Goal: Task Accomplishment & Management: Use online tool/utility

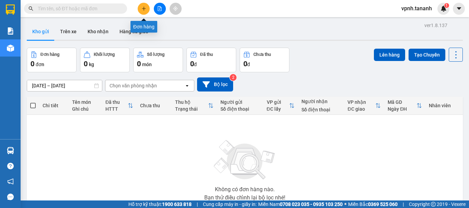
click at [143, 8] on icon "plus" at bounding box center [143, 8] width 5 height 5
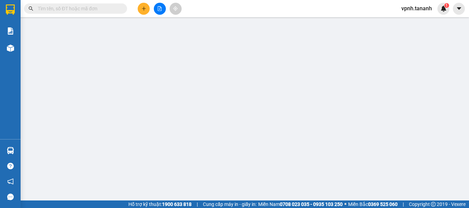
click at [144, 8] on div "Yêu cầu xuất hóa đơn điện tử" at bounding box center [112, 12] width 72 height 8
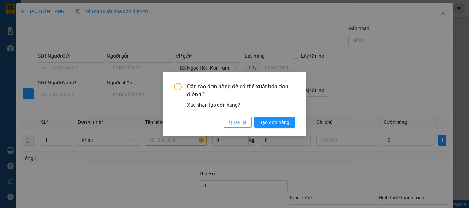
click at [240, 125] on span "Quay lại" at bounding box center [237, 123] width 17 height 8
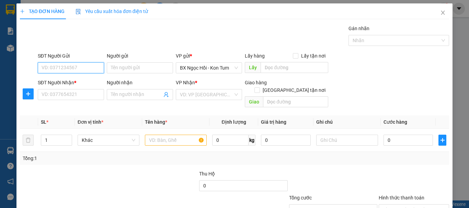
click at [77, 65] on input "SĐT Người Gửi" at bounding box center [71, 67] width 66 height 11
type input "0372731260"
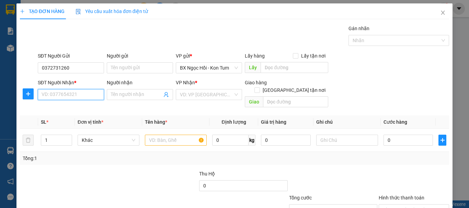
click at [72, 92] on input "SĐT Người Nhận *" at bounding box center [71, 94] width 66 height 11
click at [50, 95] on input "0909895759" at bounding box center [71, 94] width 66 height 11
type input "0909895759"
drag, startPoint x: 160, startPoint y: 124, endPoint x: 158, endPoint y: 116, distance: 8.5
click at [158, 117] on table "SL * Đơn vị tính * Tên hàng * Định lượng Giá trị hàng Ghi chú Cước hàng 1 Khác …" at bounding box center [234, 134] width 429 height 36
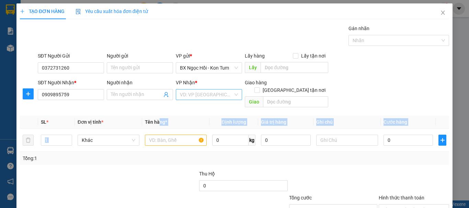
click at [186, 96] on input "search" at bounding box center [206, 95] width 53 height 10
drag, startPoint x: 221, startPoint y: 94, endPoint x: 216, endPoint y: 95, distance: 4.7
click at [221, 94] on input "search" at bounding box center [206, 95] width 53 height 10
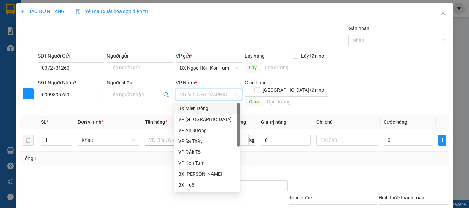
click at [204, 106] on div "BX Miền Đông" at bounding box center [206, 109] width 57 height 8
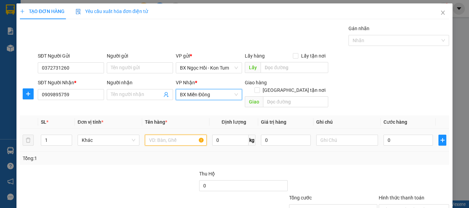
click at [170, 135] on input "text" at bounding box center [176, 140] width 62 height 11
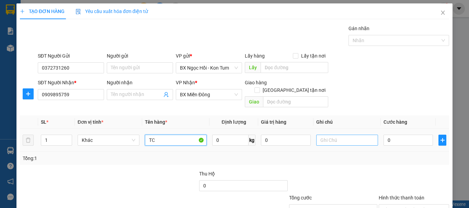
type input "TC"
click at [323, 135] on input "text" at bounding box center [347, 140] width 62 height 11
type input "1TG"
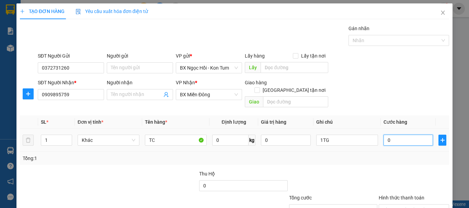
click at [398, 135] on input "0" at bounding box center [408, 140] width 49 height 11
type input "5"
type input "50"
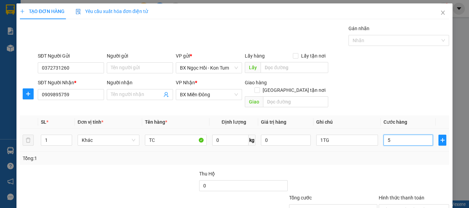
type input "50"
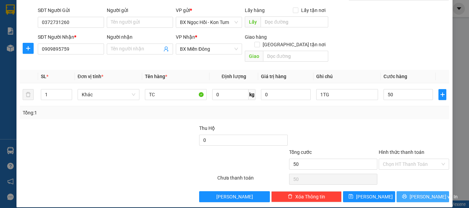
type input "50.000"
click at [423, 193] on span "[PERSON_NAME] và In" at bounding box center [434, 197] width 48 height 8
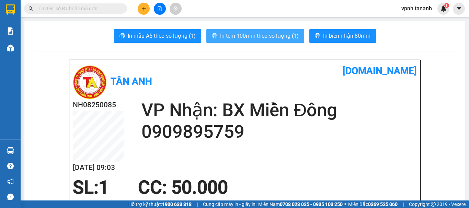
click at [267, 39] on span "In tem 100mm theo số lượng (1)" at bounding box center [259, 36] width 79 height 9
click at [262, 39] on span "In tem 100mm theo số lượng (1)" at bounding box center [259, 36] width 79 height 9
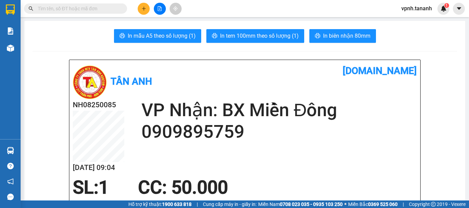
click at [11, 10] on img at bounding box center [10, 9] width 9 height 10
